Goal: Task Accomplishment & Management: Complete application form

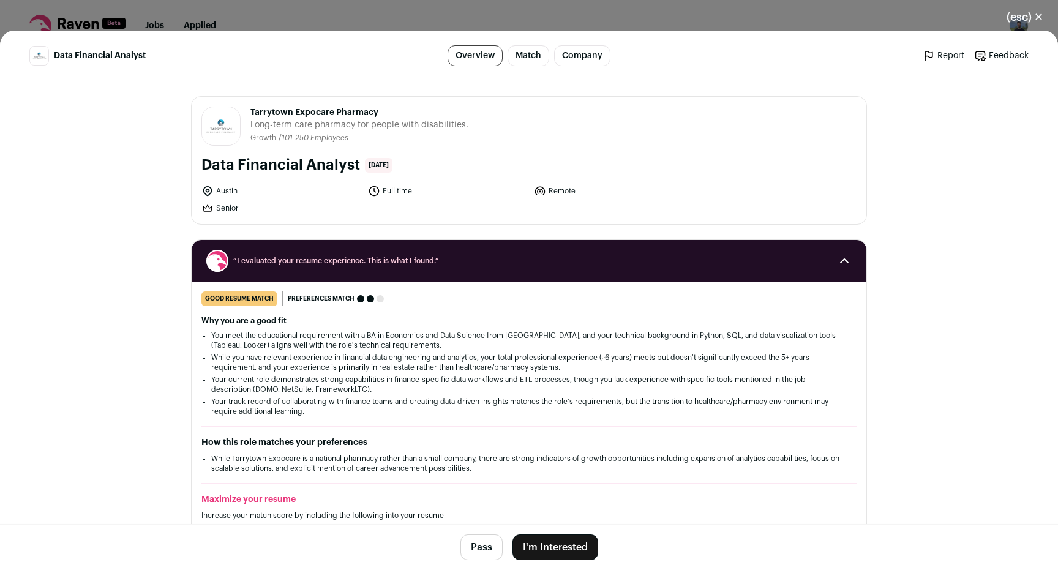
click at [558, 555] on button "I'm Interested" at bounding box center [555, 547] width 86 height 26
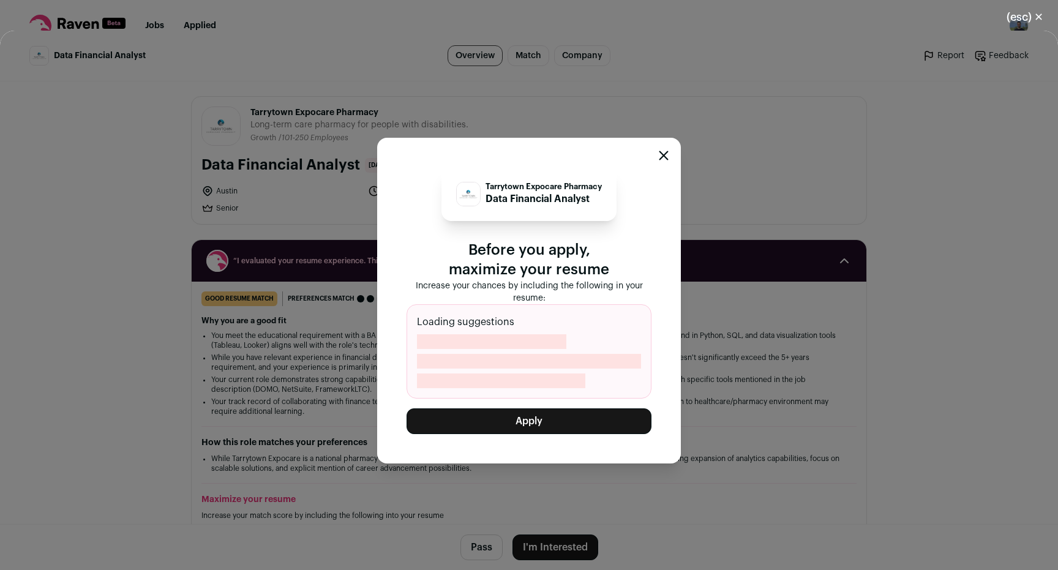
click at [538, 417] on button "Apply" at bounding box center [529, 421] width 245 height 26
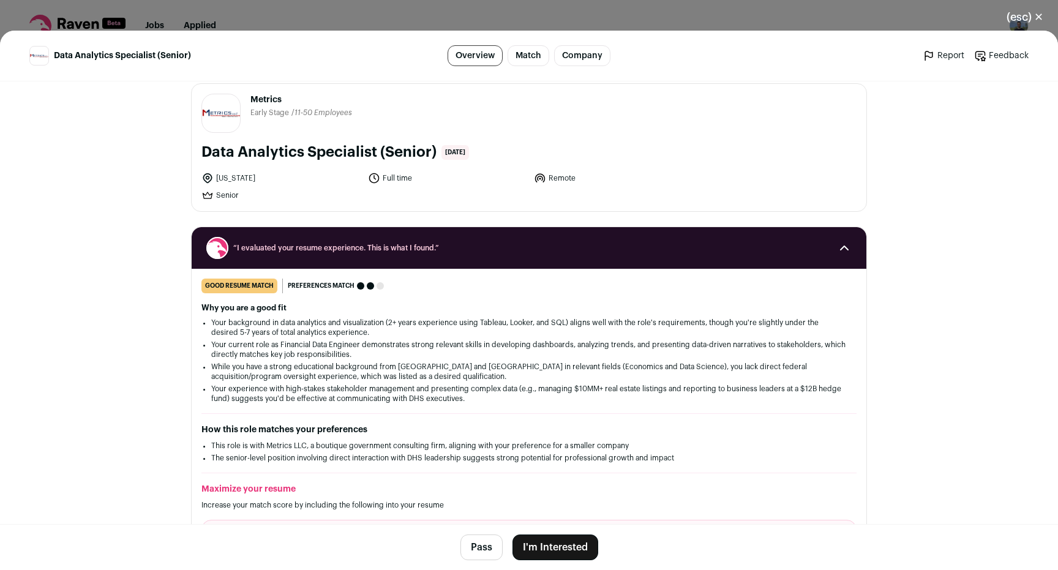
scroll to position [18, 0]
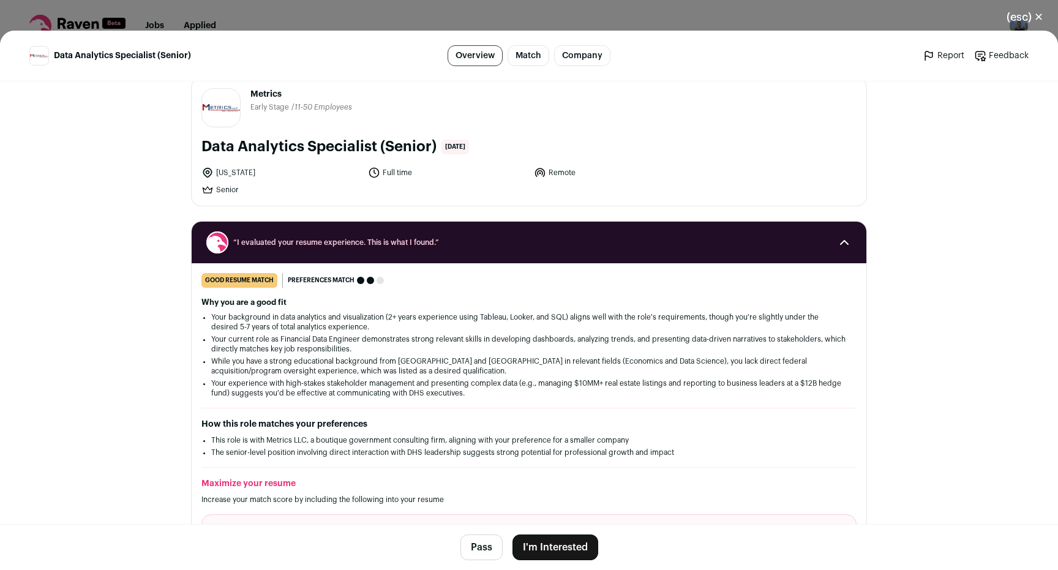
click at [538, 552] on button "I'm Interested" at bounding box center [555, 547] width 86 height 26
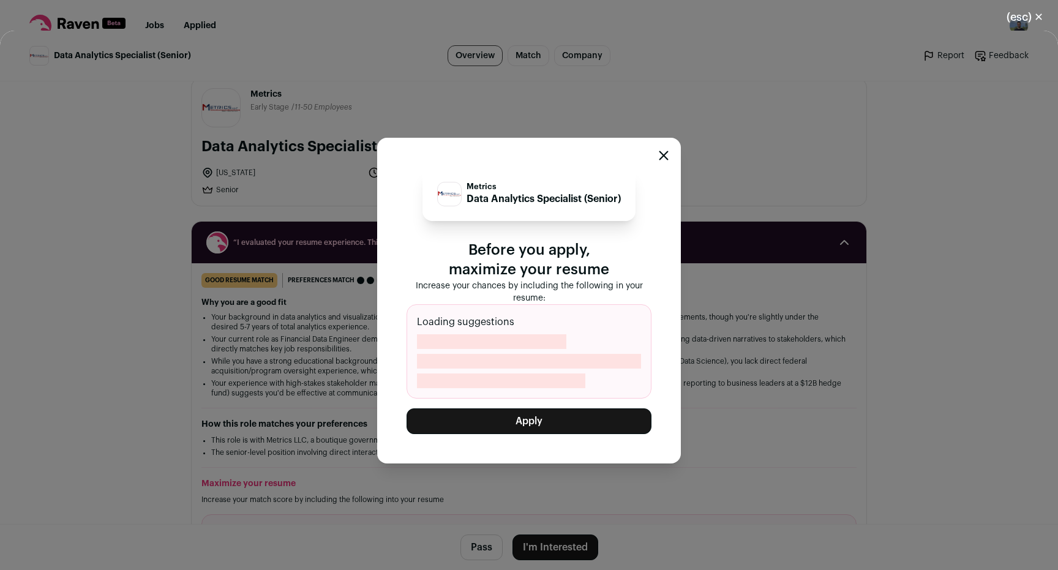
click at [527, 425] on button "Apply" at bounding box center [529, 421] width 245 height 26
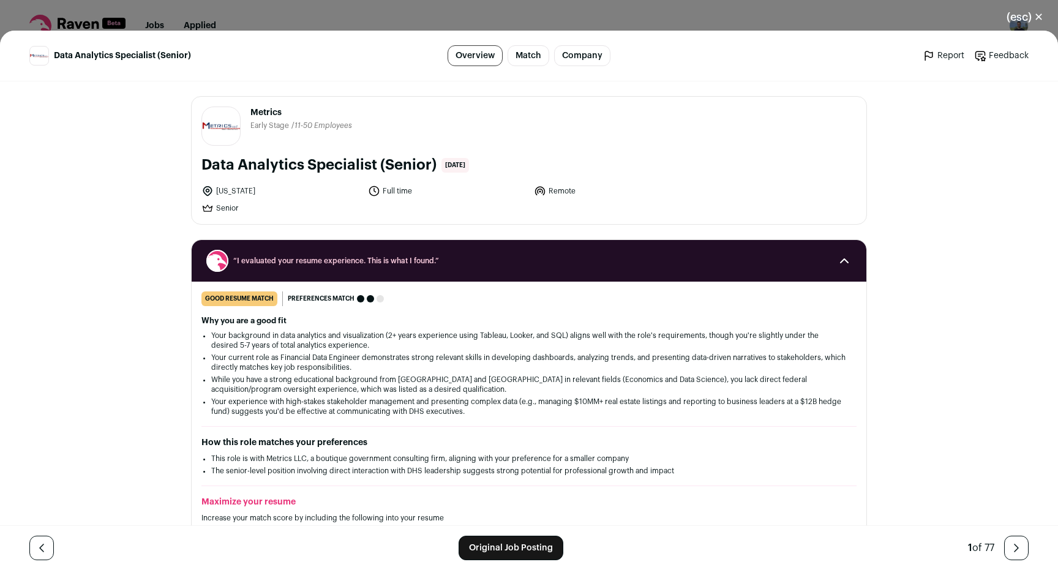
click at [1030, 21] on button "(esc) ✕" at bounding box center [1025, 17] width 66 height 27
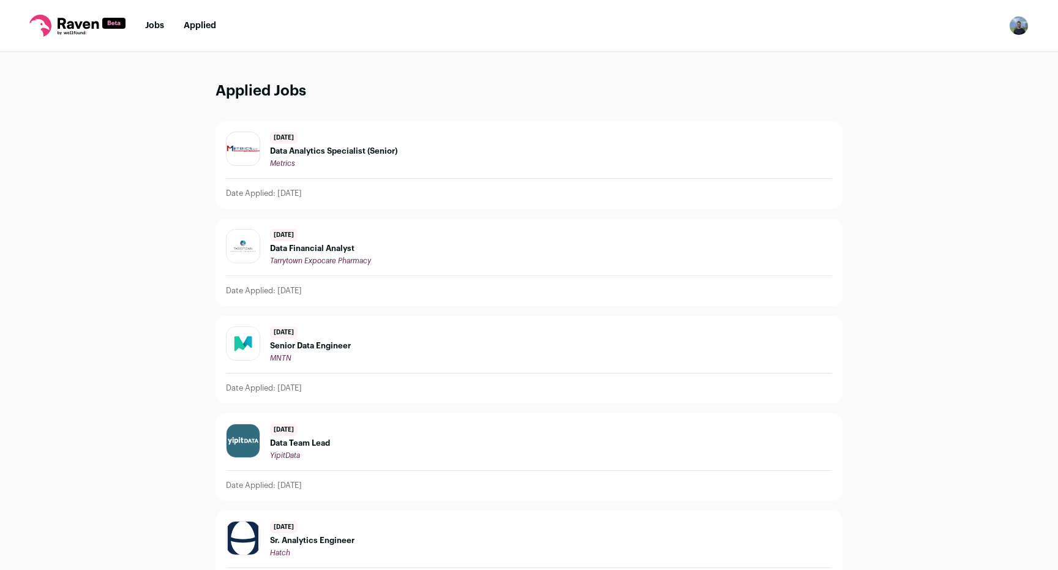
click at [145, 28] on link "Jobs" at bounding box center [154, 25] width 19 height 9
